Goal: Navigation & Orientation: Find specific page/section

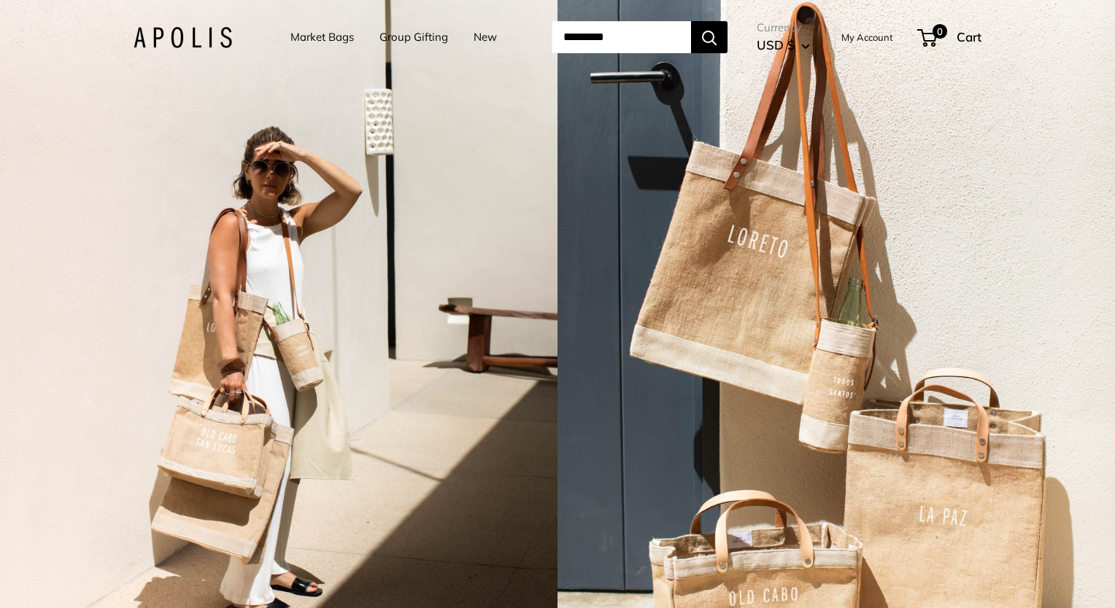
click at [291, 46] on link "Market Bags" at bounding box center [321, 37] width 63 height 20
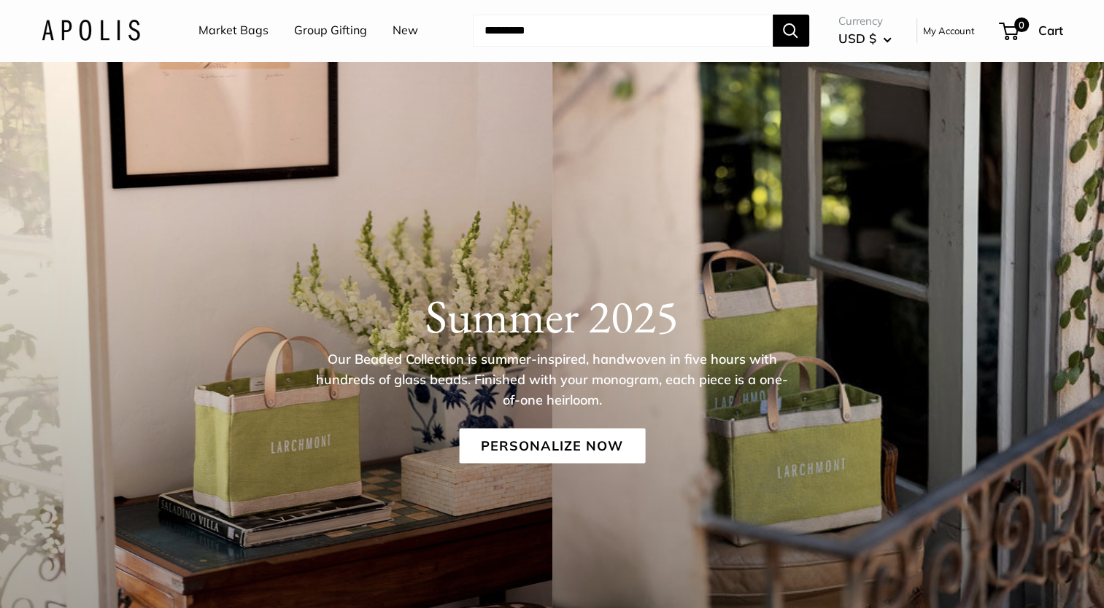
click at [79, 31] on img at bounding box center [91, 30] width 98 height 21
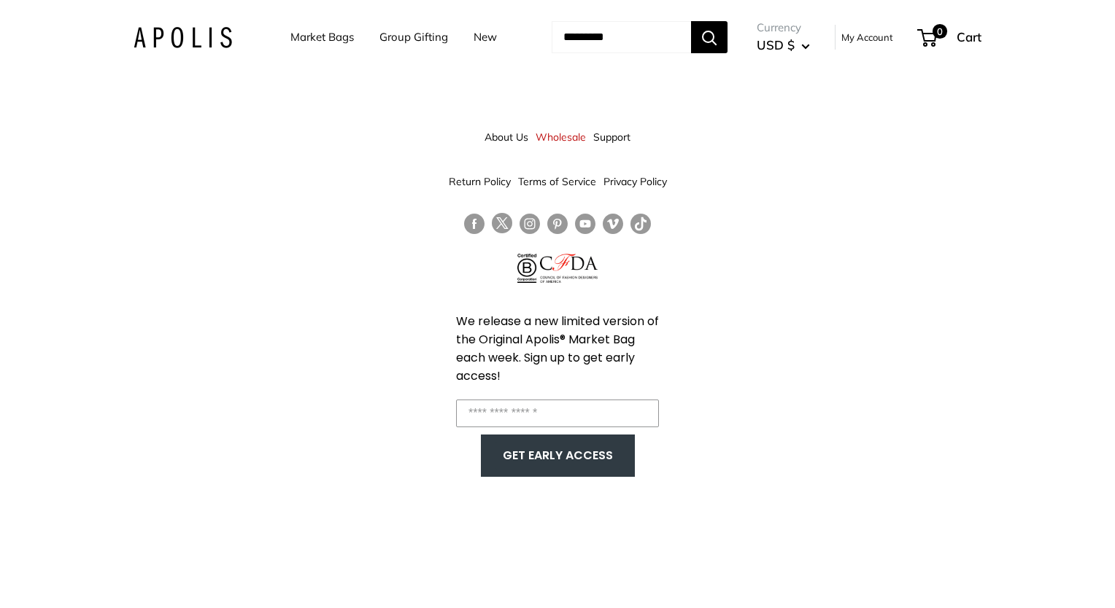
click at [493, 139] on link "About Us" at bounding box center [506, 137] width 44 height 26
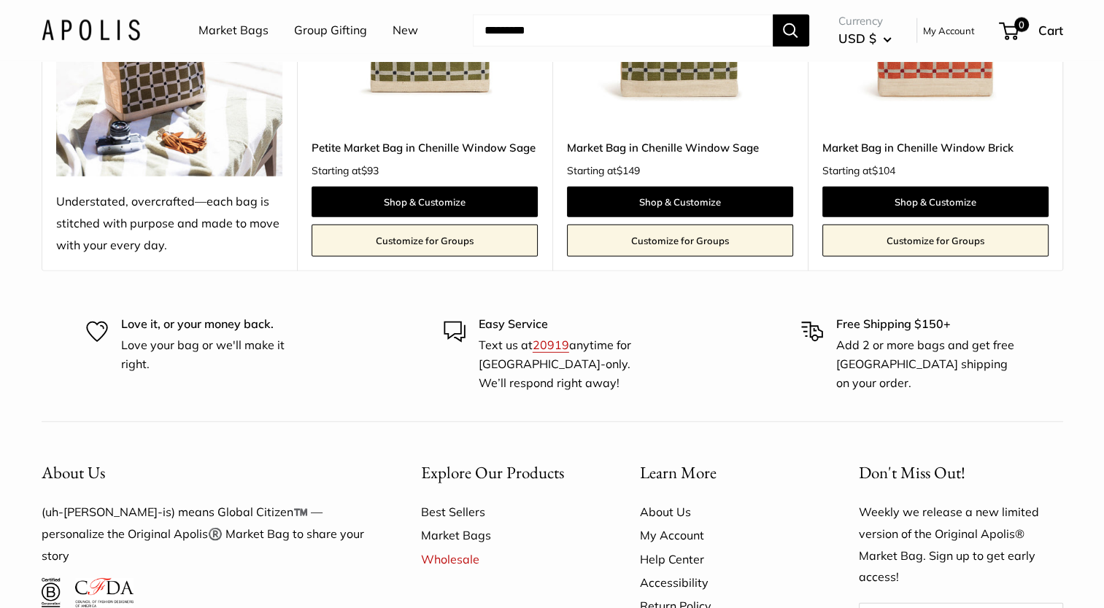
scroll to position [4099, 0]
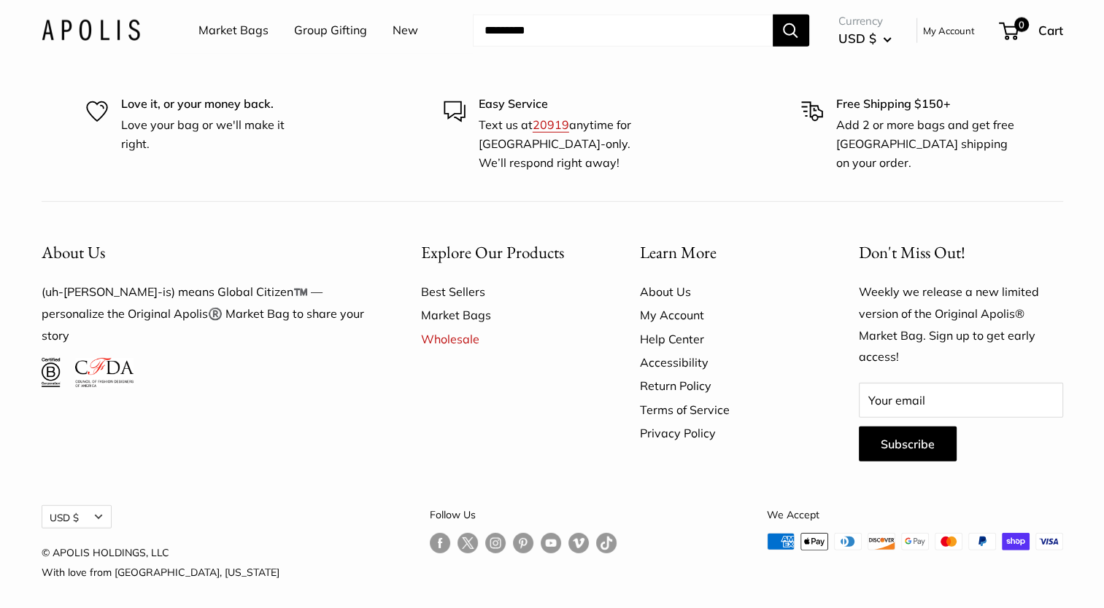
click at [649, 280] on link "About Us" at bounding box center [724, 291] width 168 height 23
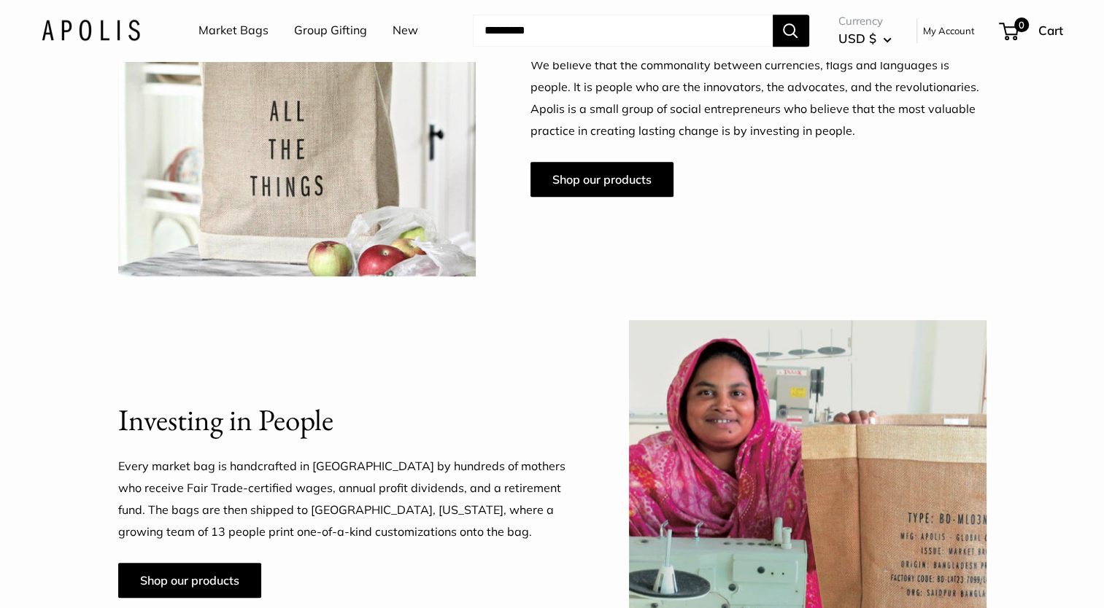
scroll to position [905, 0]
